Goal: Check status: Check status

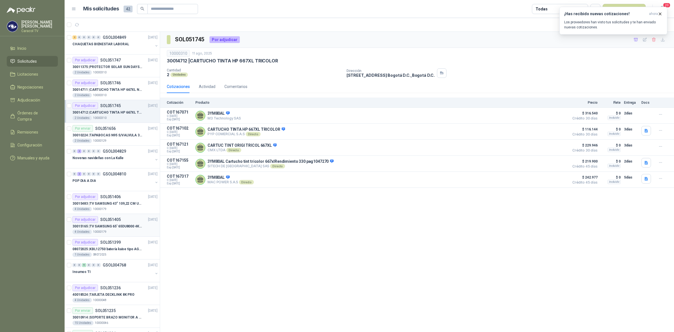
click at [119, 232] on div "4 Unidades 10000179" at bounding box center [114, 231] width 85 height 4
click at [119, 229] on p "30015165 | TV SAMSUNG 65' 65DU8000 4K UHD LED" at bounding box center [107, 226] width 70 height 5
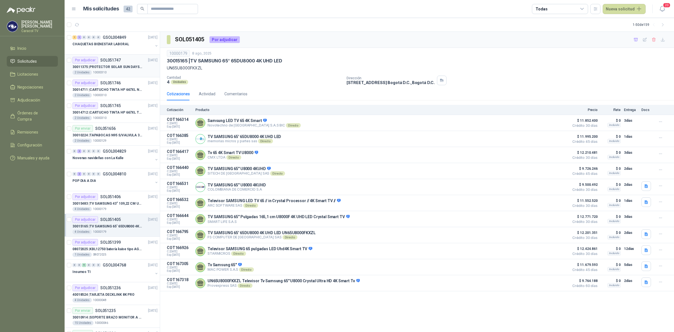
click at [102, 68] on p "30011375 | PROTECTOR SOLAR SUN DAYS LOCION FPS 50 CAJA X 24 UN" at bounding box center [107, 66] width 70 height 5
